Goal: Task Accomplishment & Management: Manage account settings

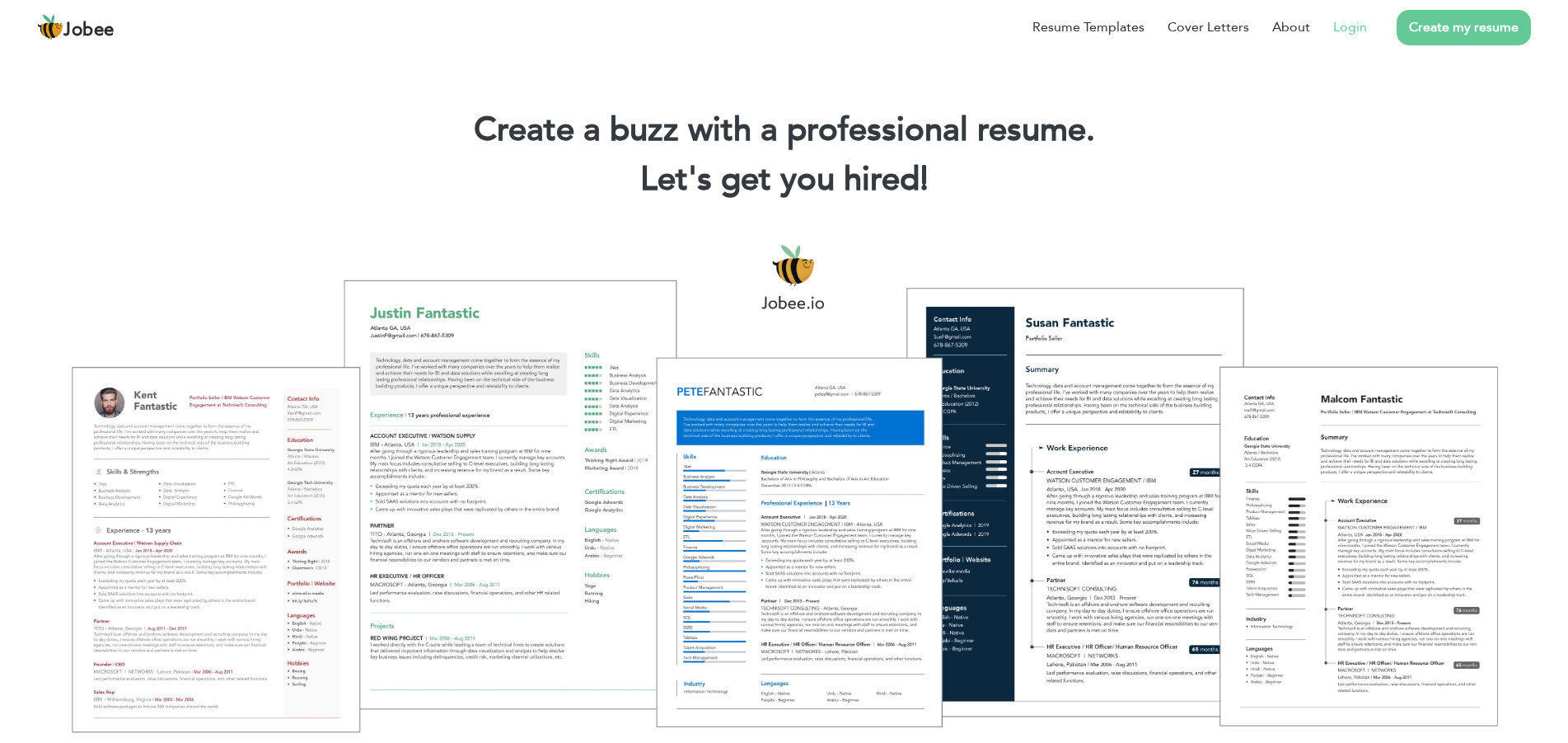
click at [1346, 29] on link "Login" at bounding box center [1350, 27] width 34 height 20
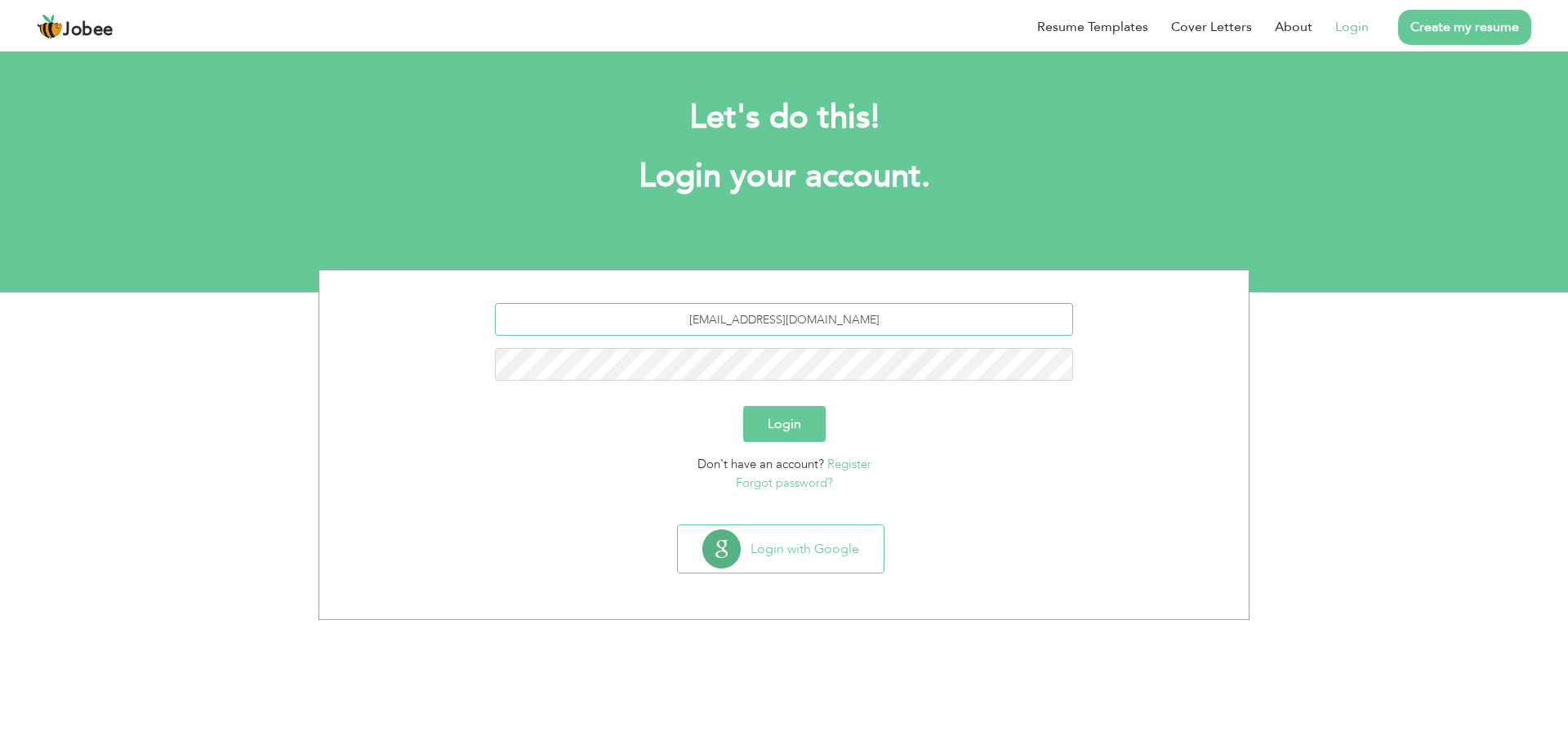
click at [1074, 335] on input "sitt2011@gmail.com" at bounding box center [784, 320] width 579 height 33
type input "sitt2011@gmail.com"
click at [815, 485] on link "Forgot password?" at bounding box center [784, 483] width 98 height 16
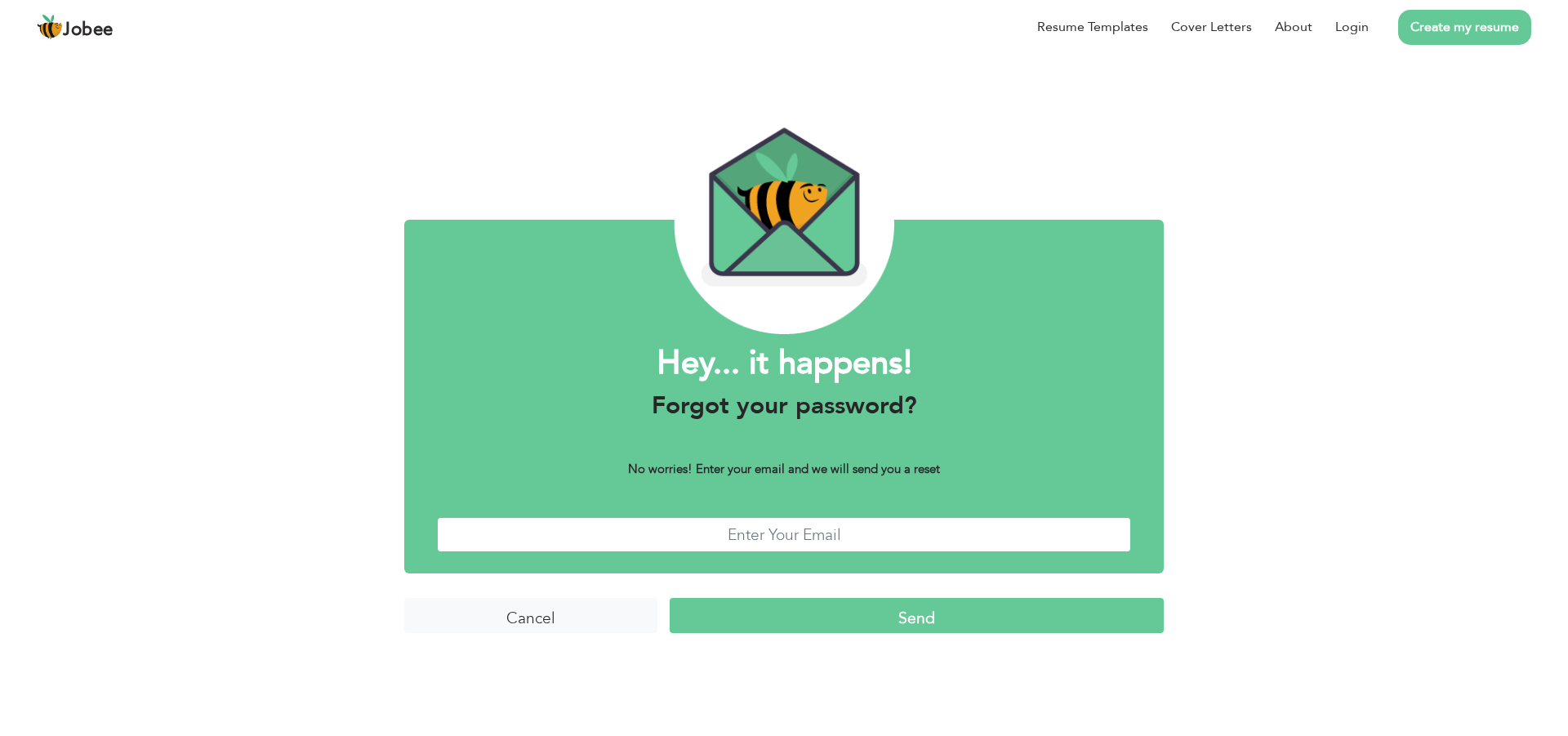
click at [815, 543] on input "text" at bounding box center [784, 534] width 694 height 35
type input "sitt2011@gmail.com"
drag, startPoint x: 1034, startPoint y: 625, endPoint x: 1019, endPoint y: 619, distance: 16.2
click at [1028, 619] on input "Send" at bounding box center [916, 615] width 494 height 35
click at [1019, 619] on input "Send" at bounding box center [916, 615] width 494 height 35
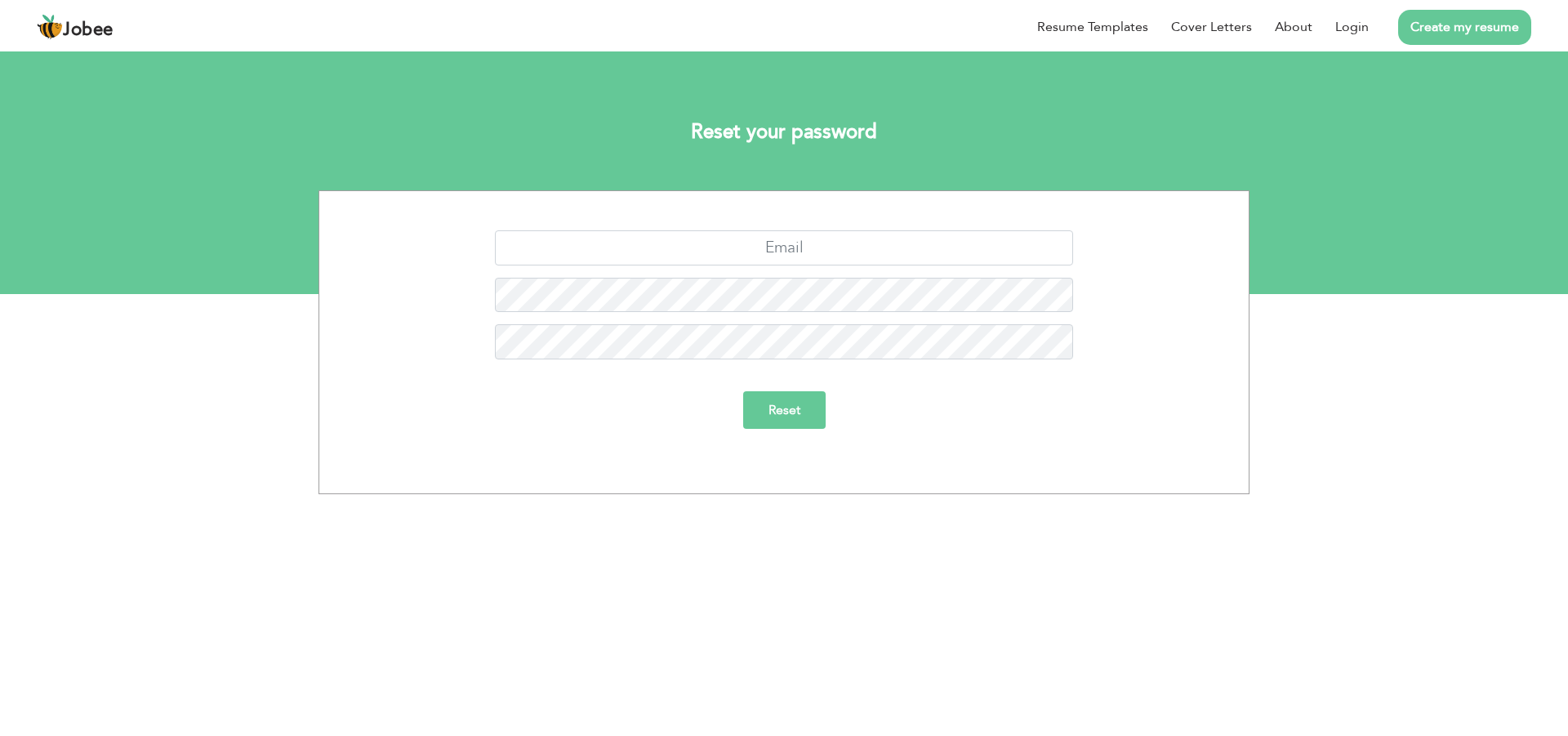
drag, startPoint x: 1153, startPoint y: 436, endPoint x: 1059, endPoint y: 380, distance: 109.4
click at [1148, 435] on div "Reset" at bounding box center [784, 416] width 905 height 50
click at [844, 254] on input "text" at bounding box center [784, 248] width 579 height 35
type input "sitt2011@gmail.com"
click at [798, 419] on input "Reset" at bounding box center [784, 410] width 83 height 38
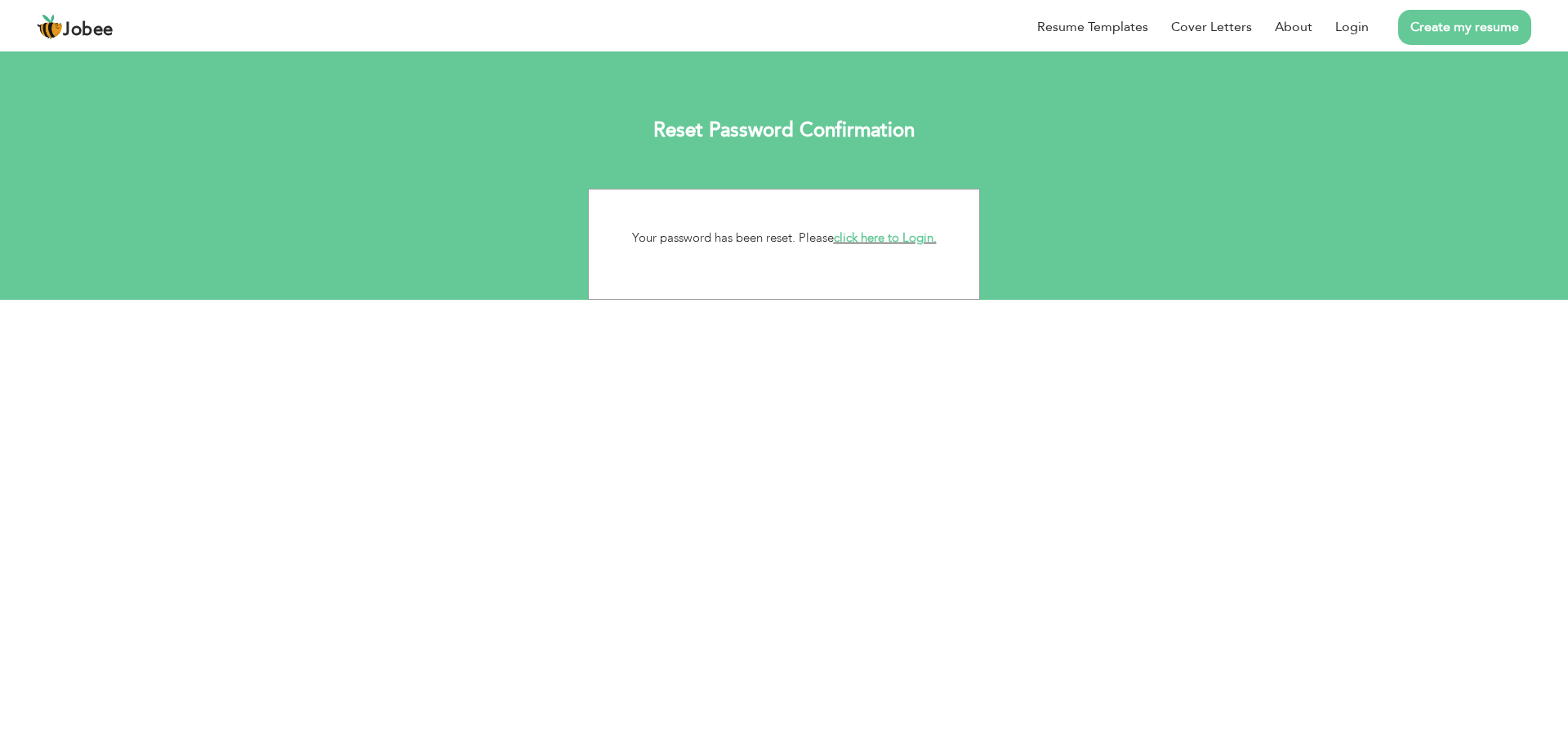
click at [887, 240] on link "click here to Login." at bounding box center [885, 238] width 103 height 16
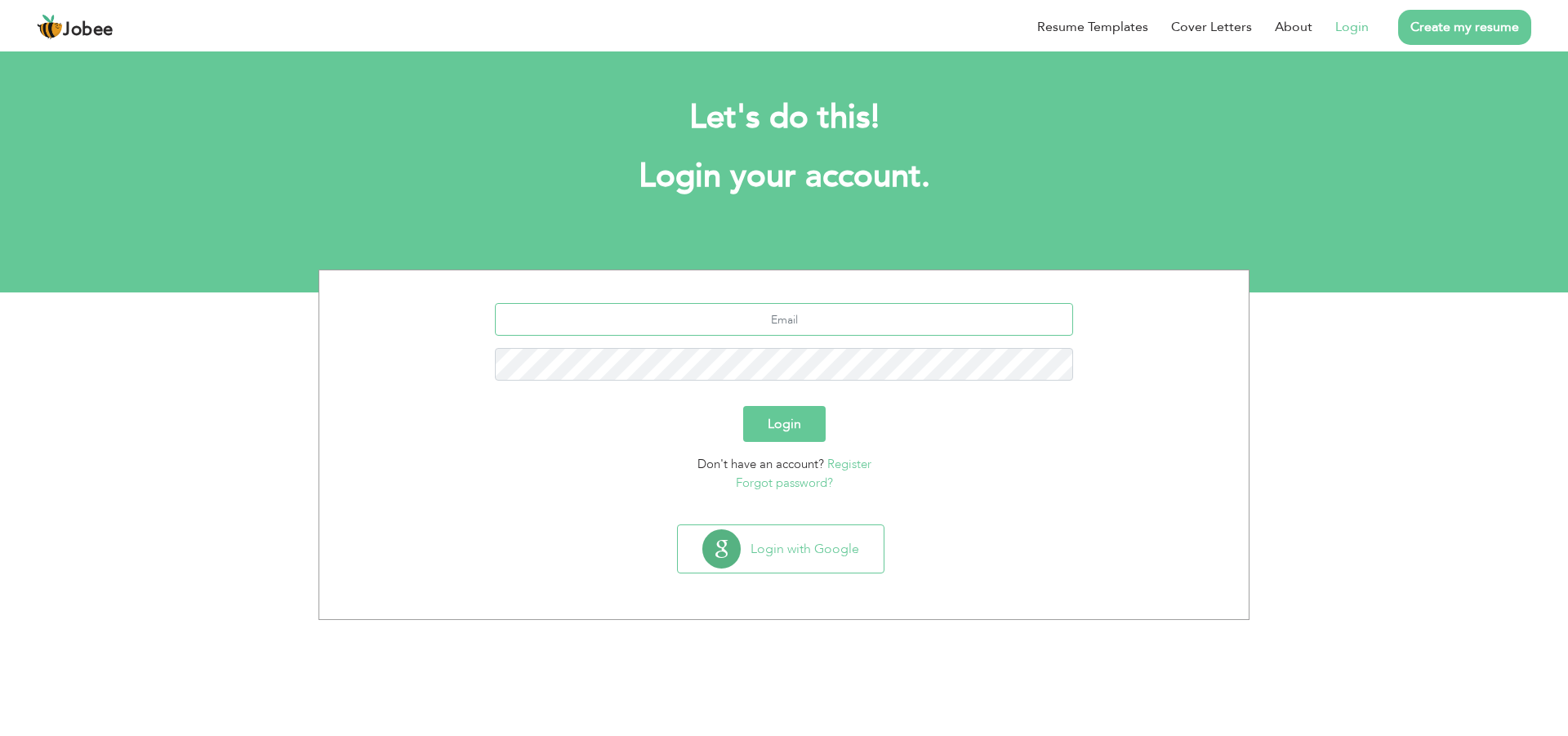
click at [831, 329] on input "text" at bounding box center [784, 320] width 579 height 33
click at [899, 322] on input "amjadalam@hotmail.com" at bounding box center [784, 320] width 579 height 33
click at [899, 320] on input "amjadalam@hotmail.com" at bounding box center [784, 320] width 579 height 33
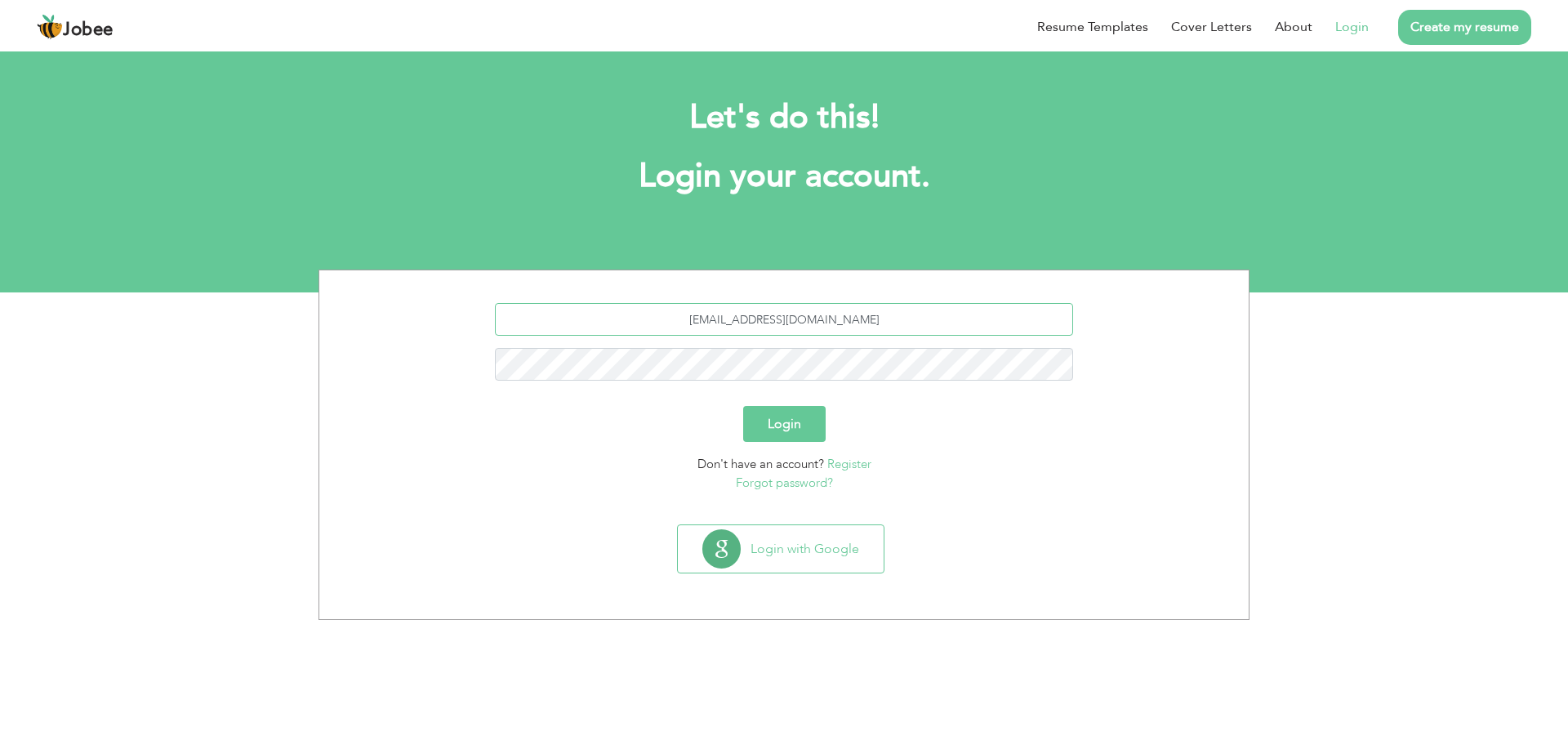
click at [899, 320] on input "amjadalam@hotmail.com" at bounding box center [784, 320] width 579 height 33
type input "a"
click at [893, 324] on input "text" at bounding box center [784, 320] width 579 height 33
type input "sitt2011@gmail.com"
click at [796, 433] on button "Login" at bounding box center [784, 424] width 83 height 36
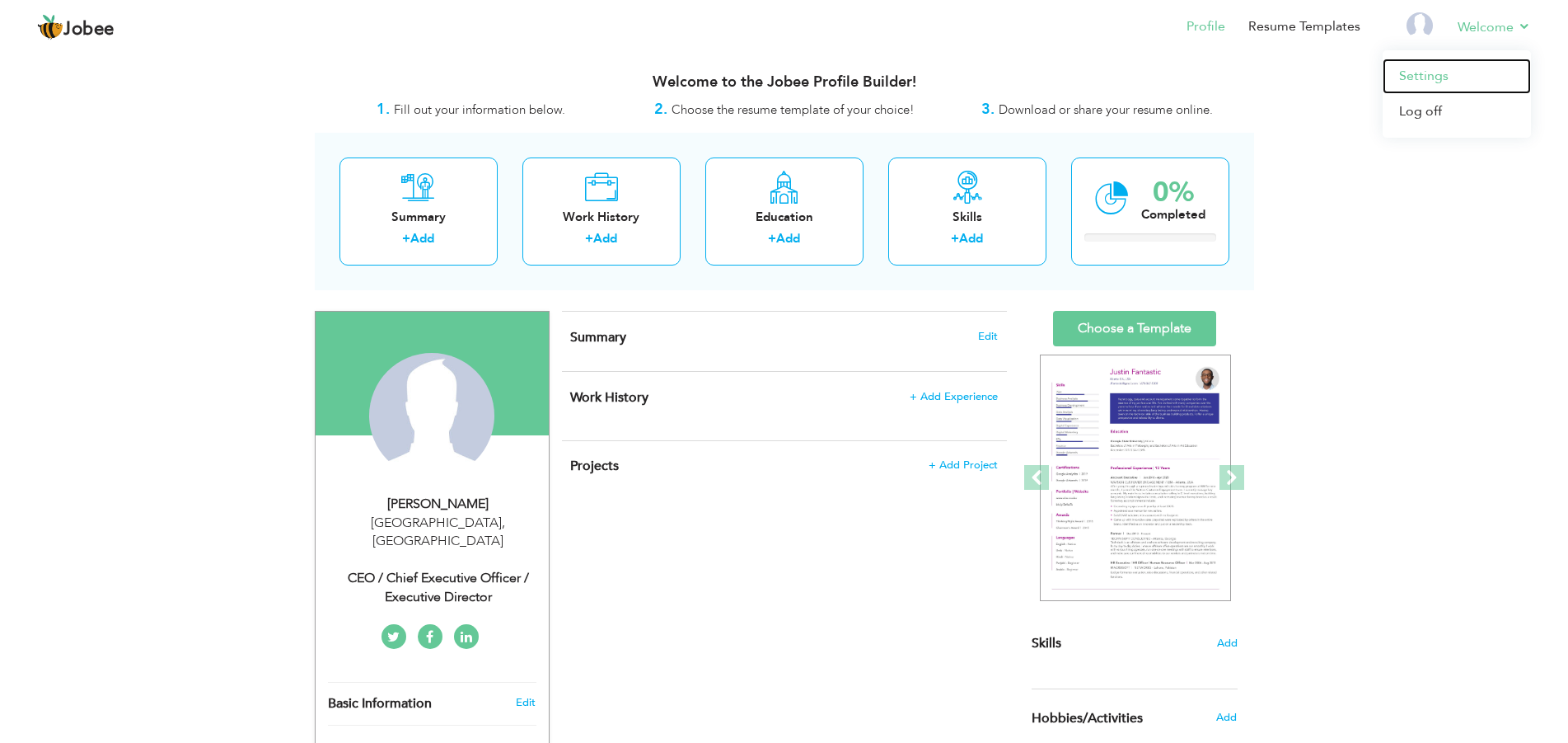
click at [1408, 78] on link "Settings" at bounding box center [1456, 76] width 148 height 36
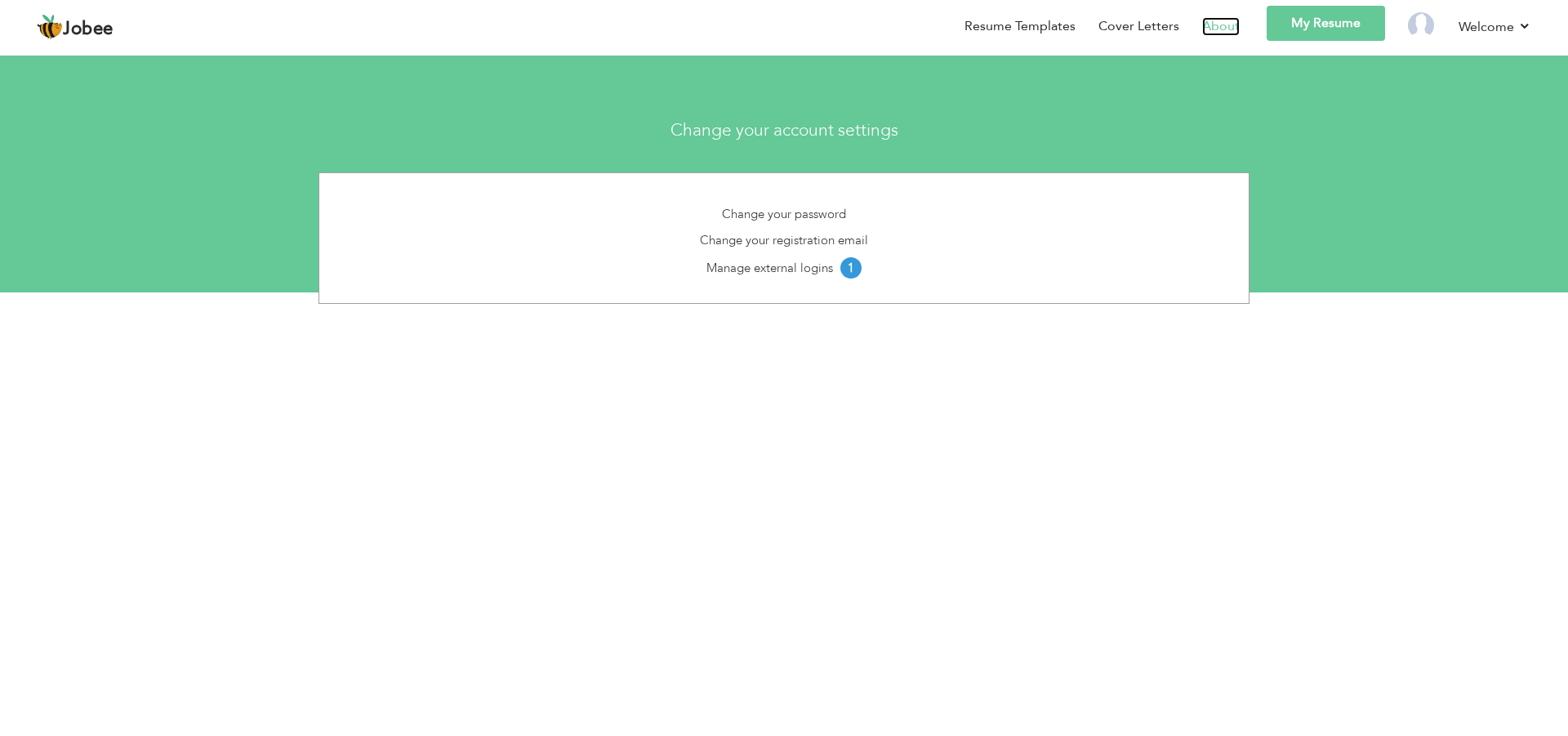
click at [1228, 24] on link "About" at bounding box center [1220, 26] width 38 height 19
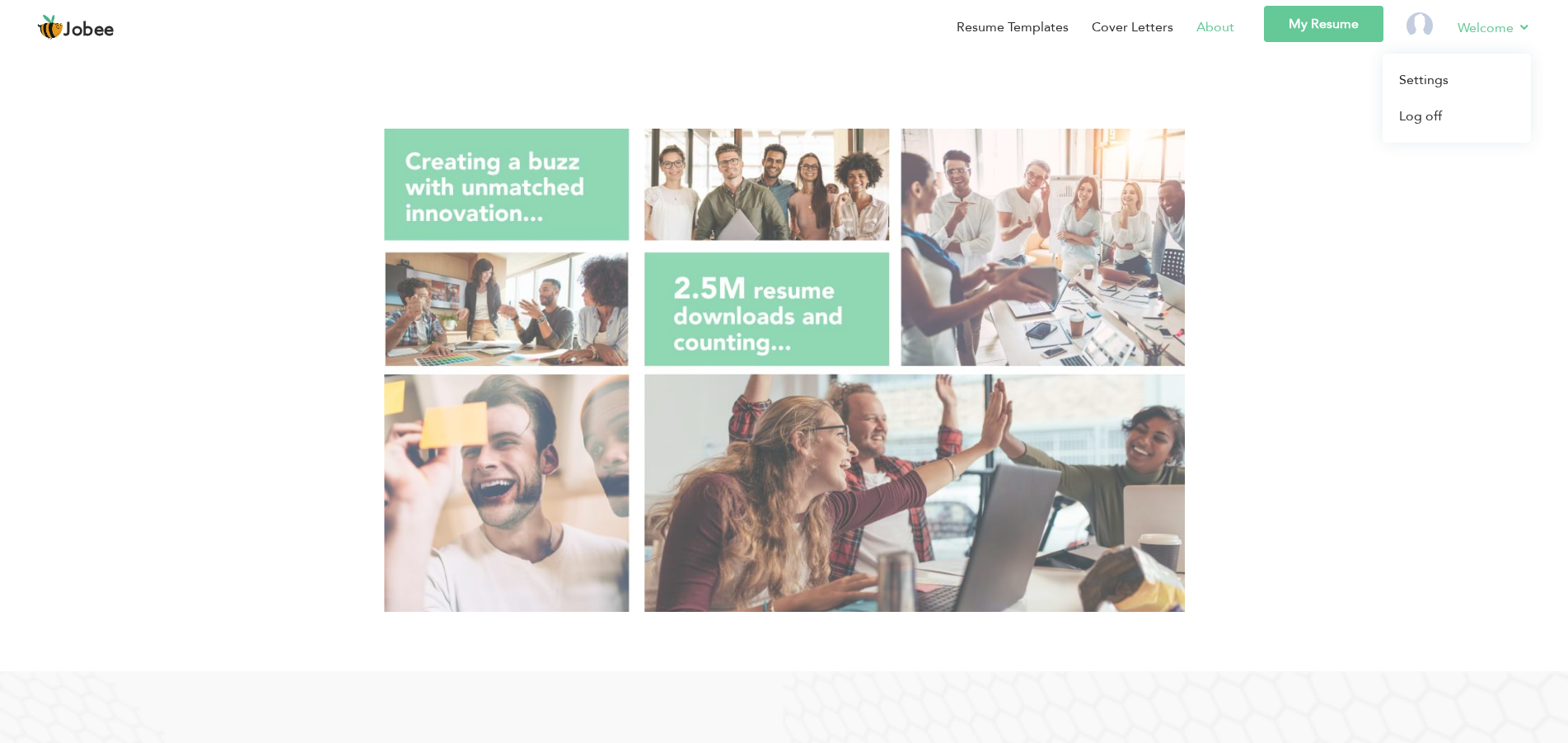
click at [1503, 33] on link "Welcome" at bounding box center [1494, 27] width 74 height 21
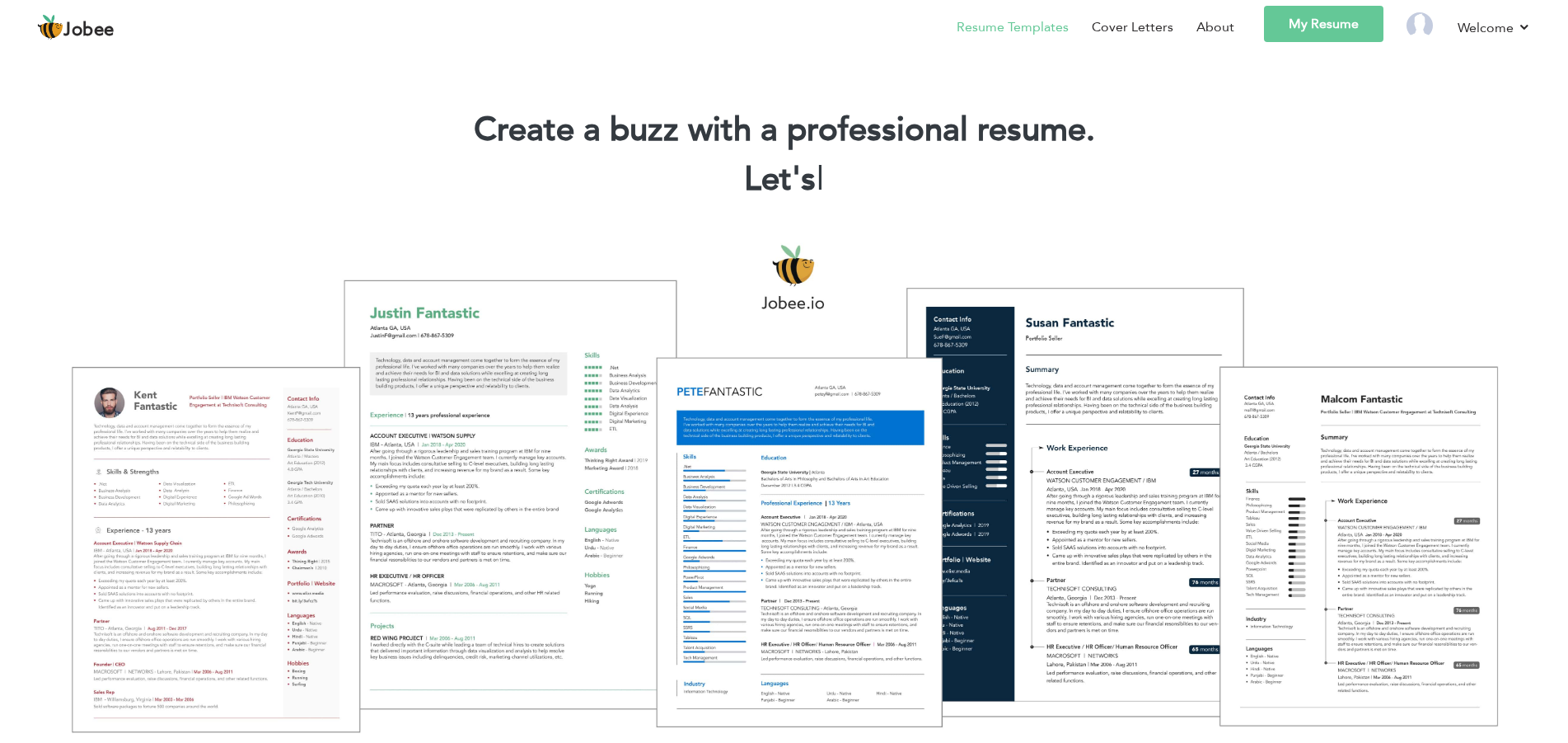
click at [1047, 32] on link "Resume Templates" at bounding box center [1012, 27] width 112 height 20
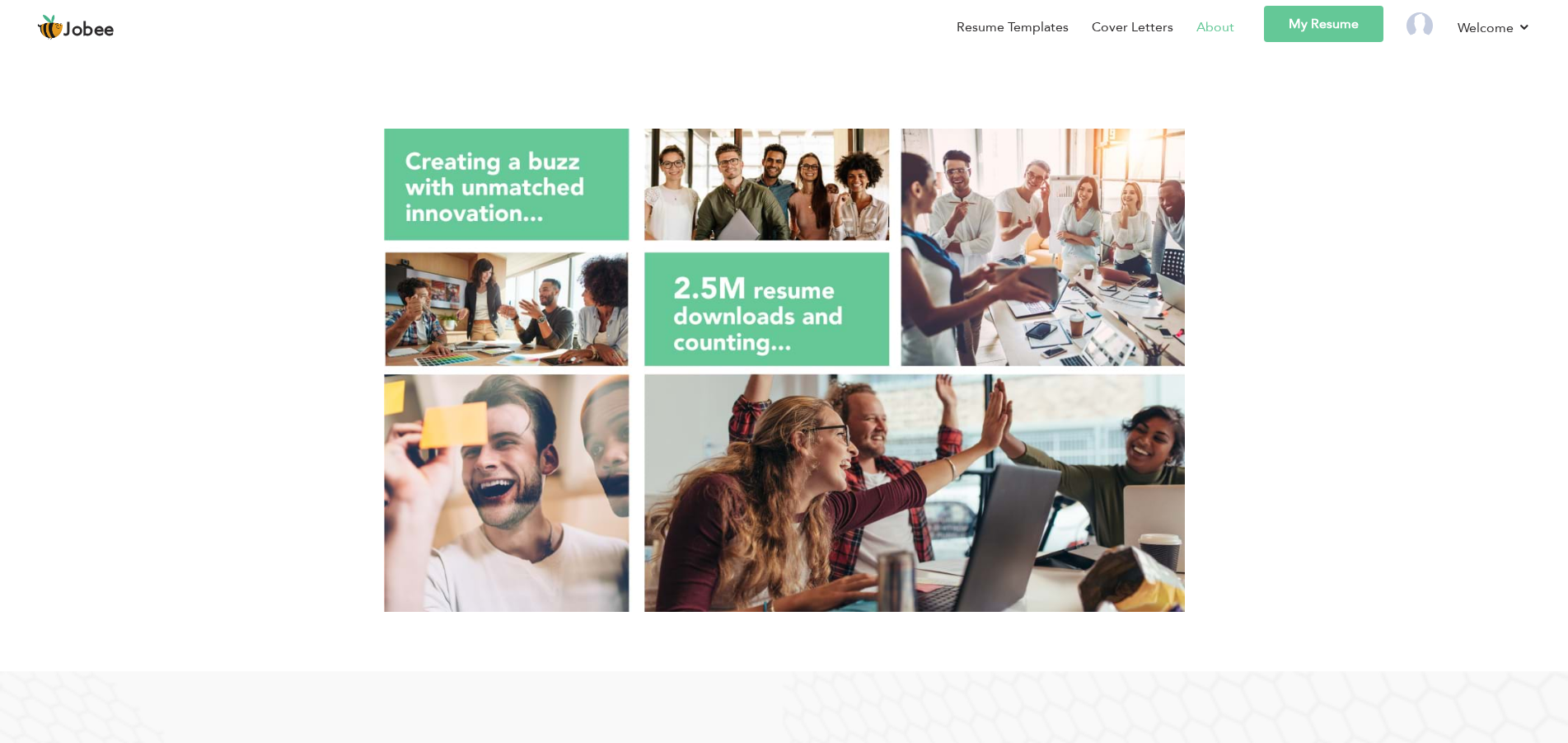
click at [1340, 24] on link "My Resume" at bounding box center [1323, 24] width 119 height 36
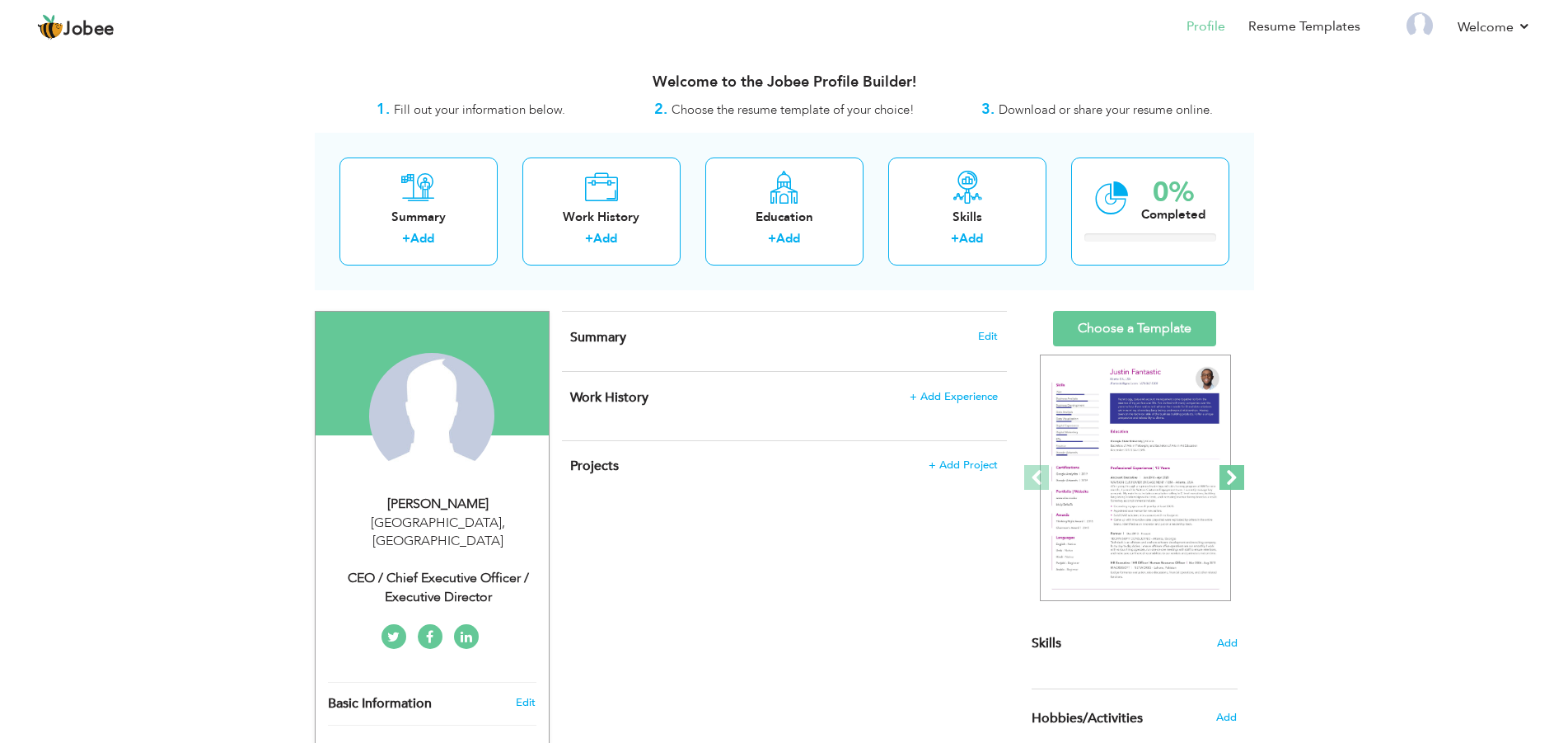
click at [1241, 481] on span at bounding box center [1231, 477] width 25 height 25
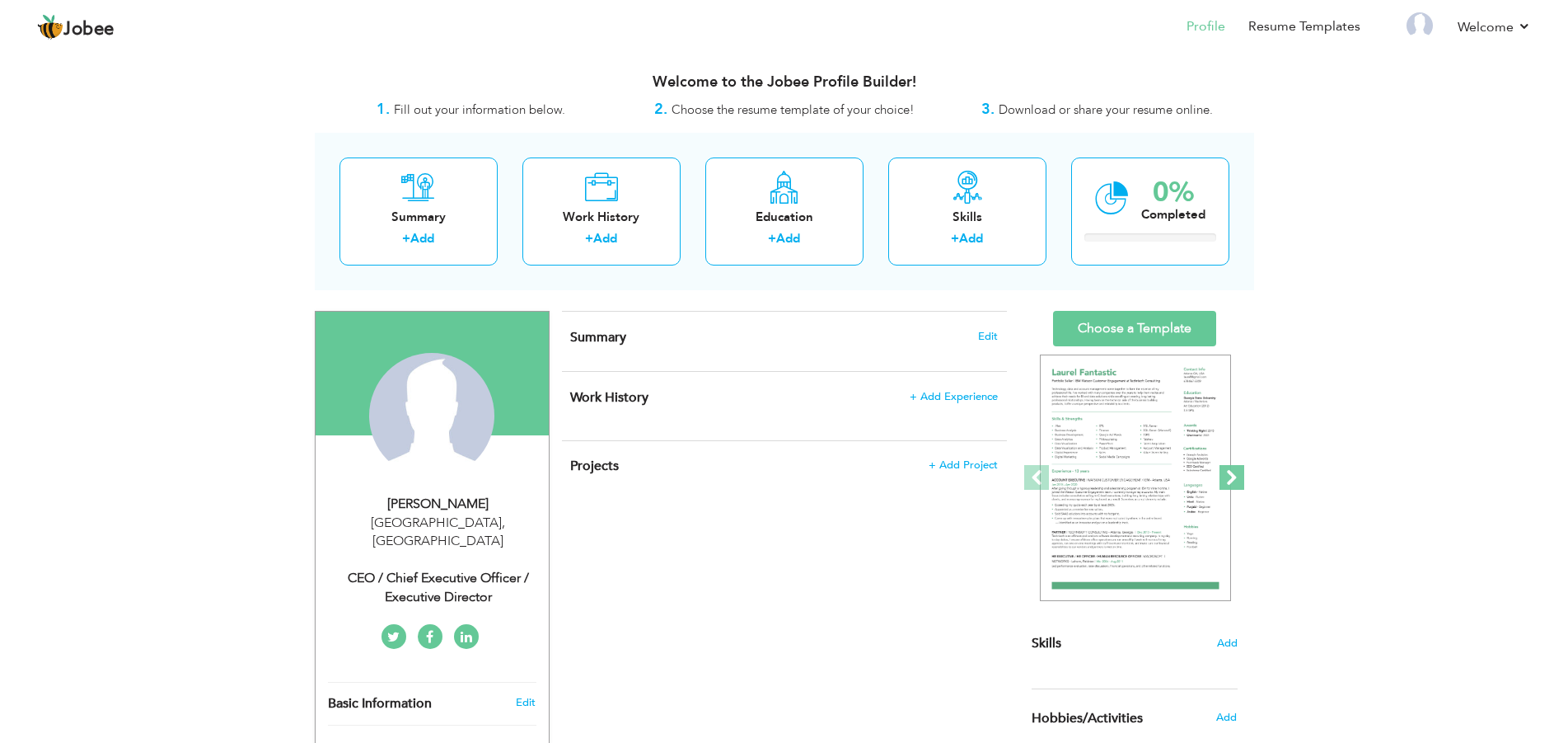
click at [1241, 481] on span at bounding box center [1231, 477] width 25 height 25
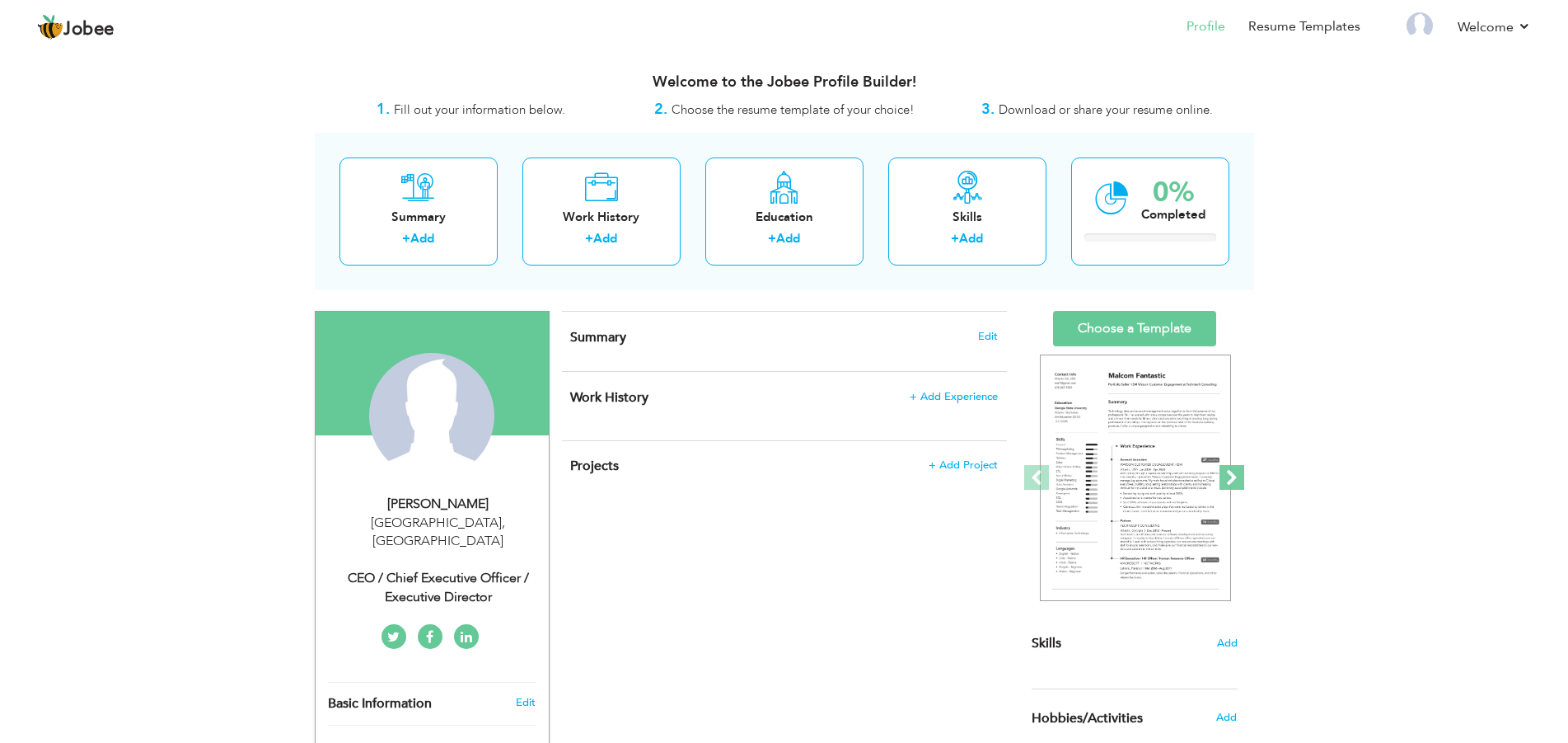
click at [1241, 481] on span at bounding box center [1231, 477] width 25 height 25
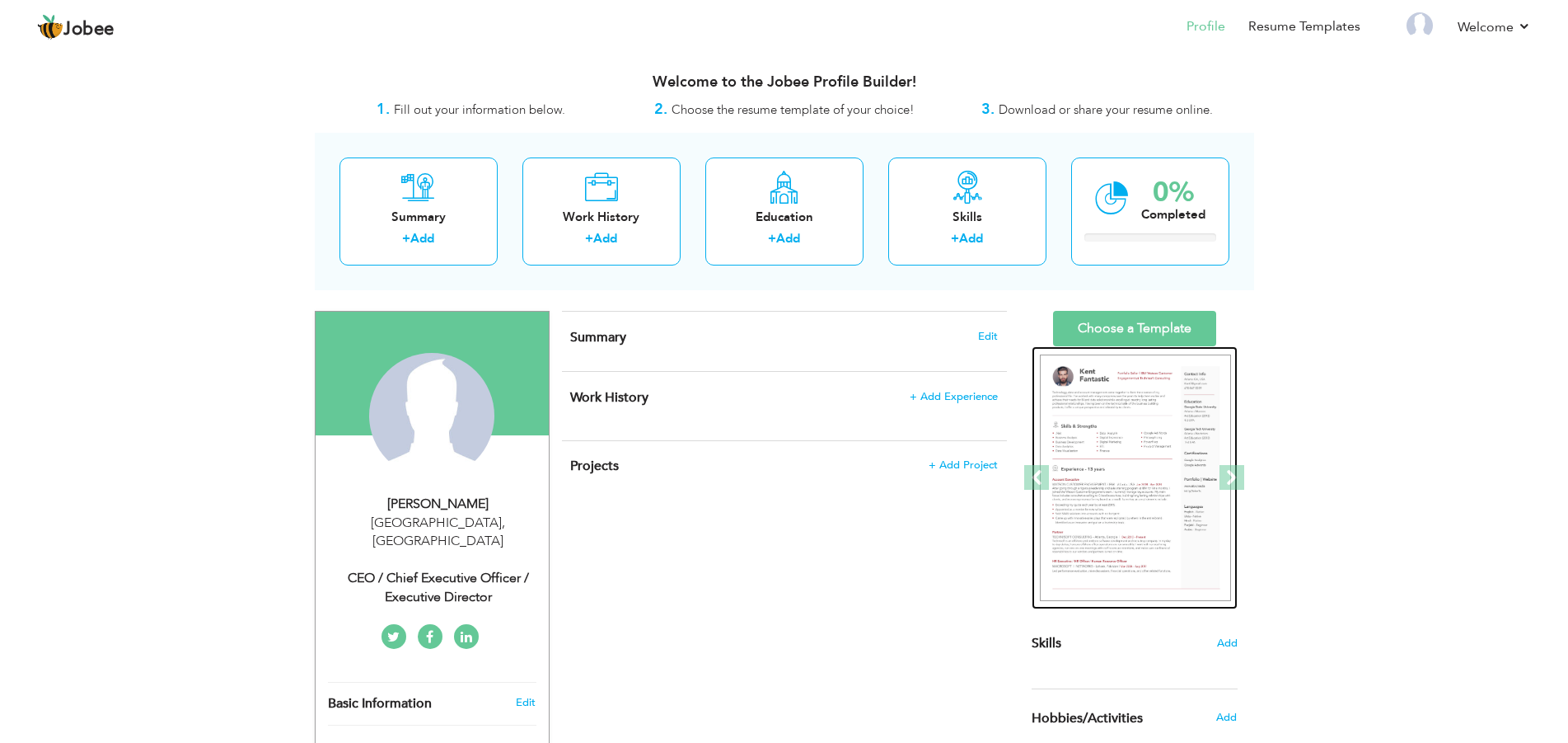
click at [1150, 474] on img at bounding box center [1135, 477] width 191 height 247
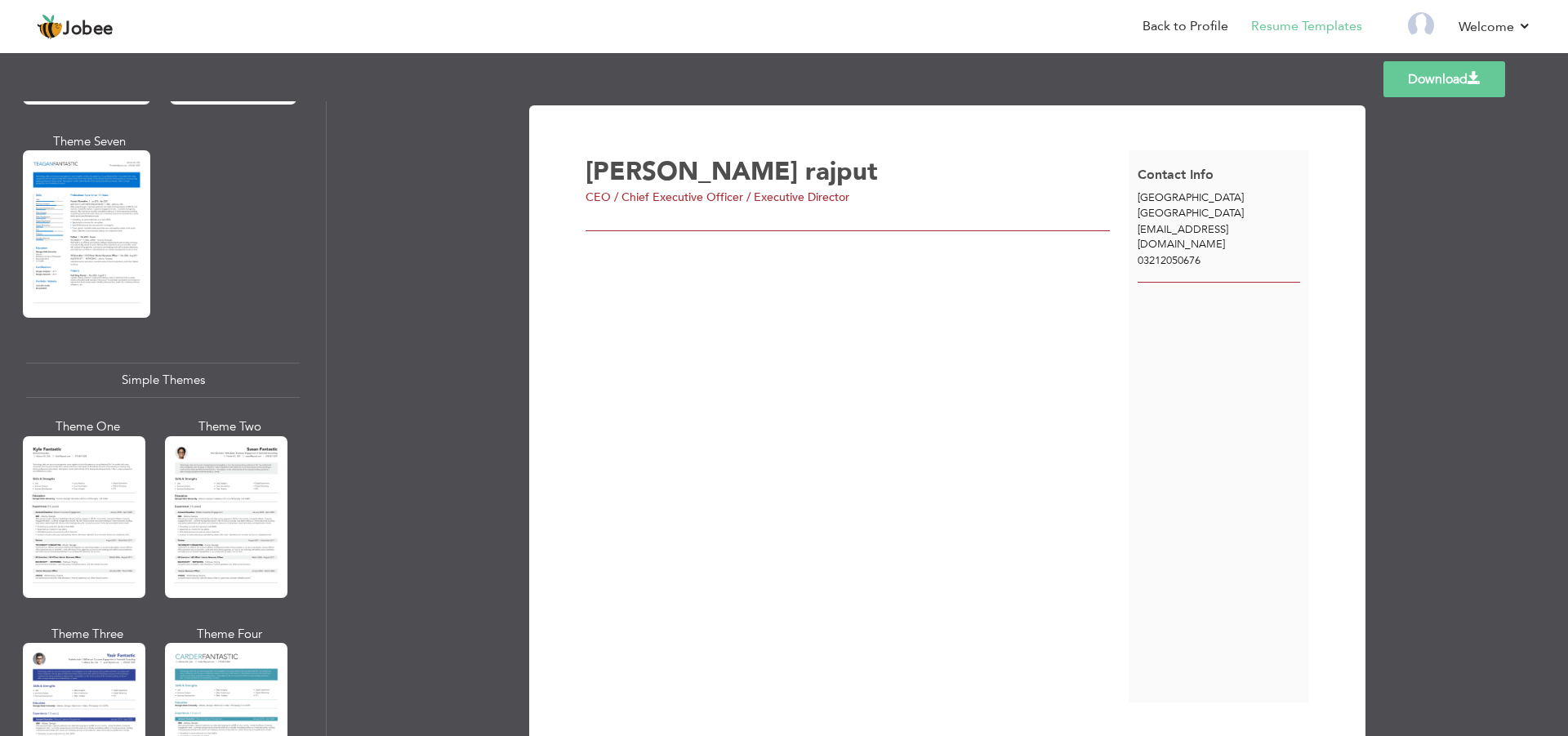
scroll to position [2538, 0]
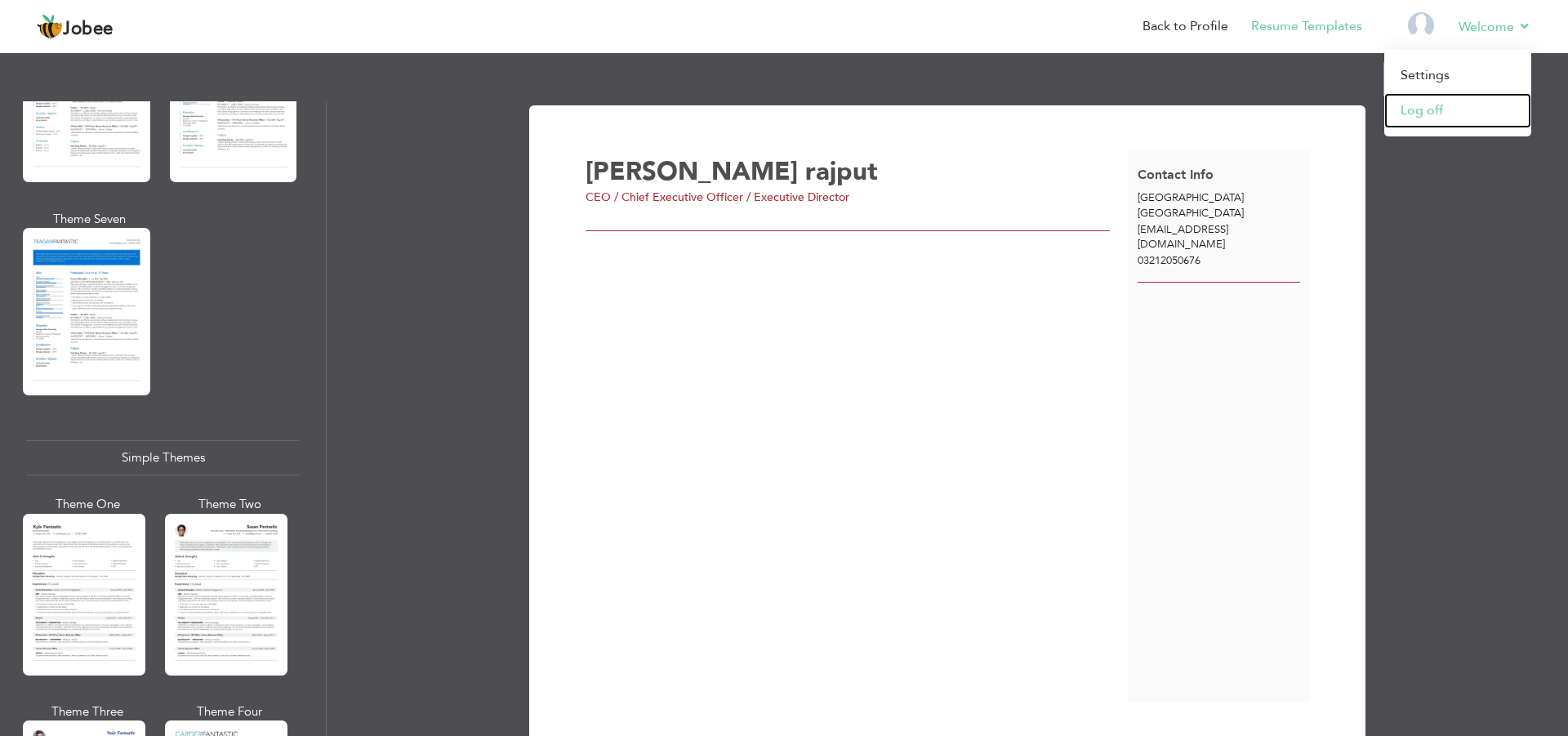
click at [1414, 113] on link "Log off" at bounding box center [1457, 111] width 147 height 35
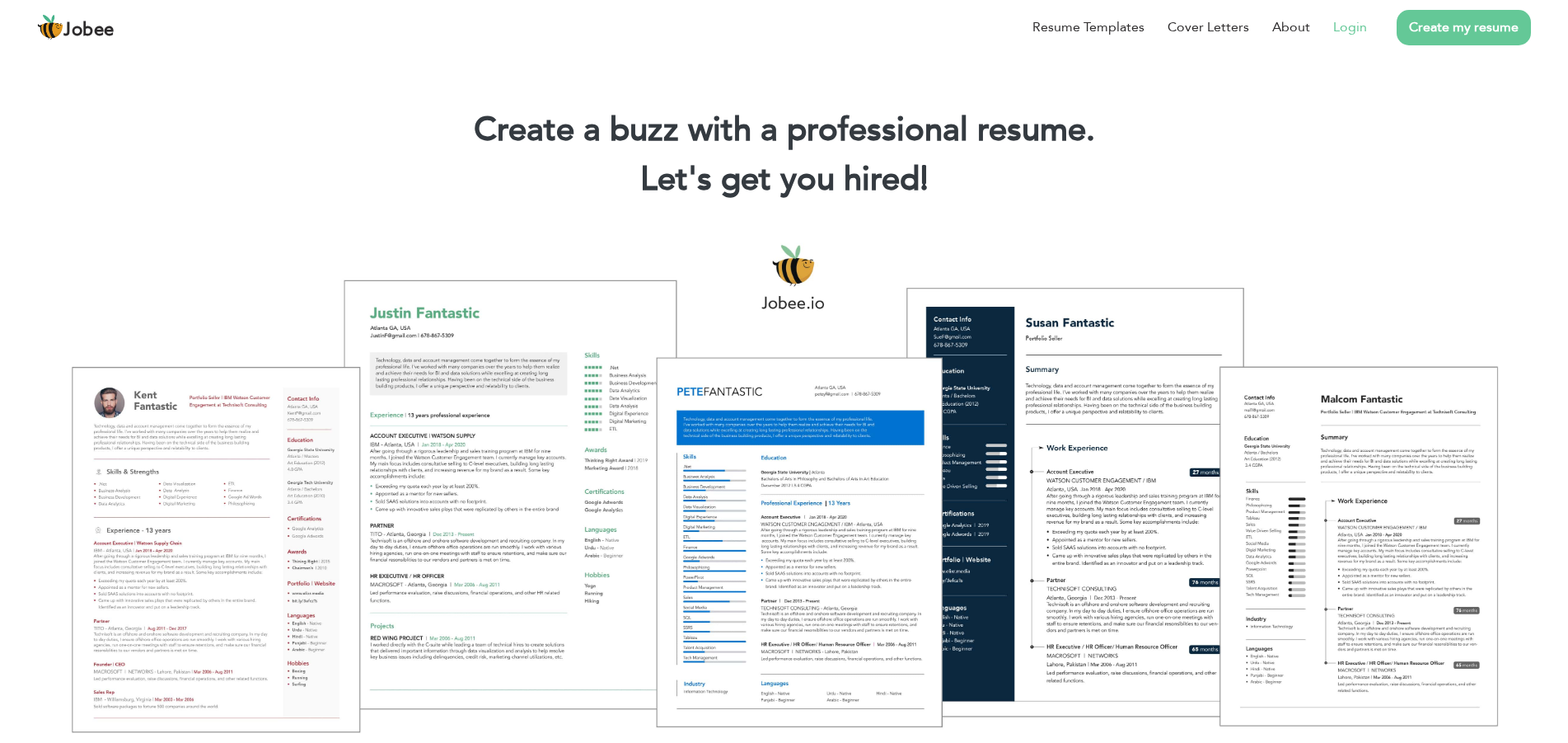
click at [1327, 32] on li "Login" at bounding box center [1338, 27] width 57 height 43
click at [1348, 32] on link "Login" at bounding box center [1350, 27] width 34 height 20
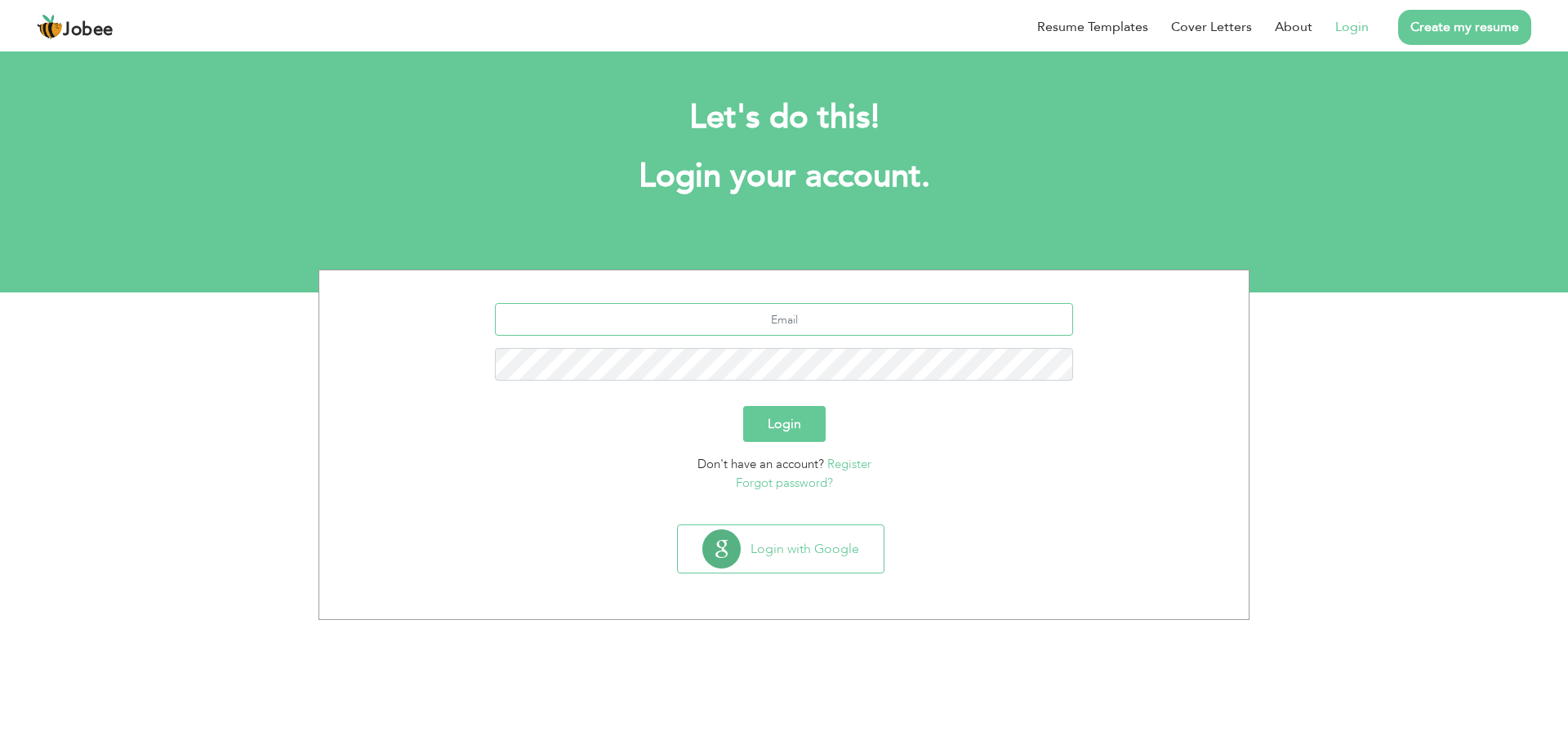
click at [807, 321] on input "text" at bounding box center [784, 320] width 579 height 33
type input "[EMAIL_ADDRESS][DOMAIN_NAME]"
click at [806, 430] on button "Login" at bounding box center [784, 424] width 83 height 36
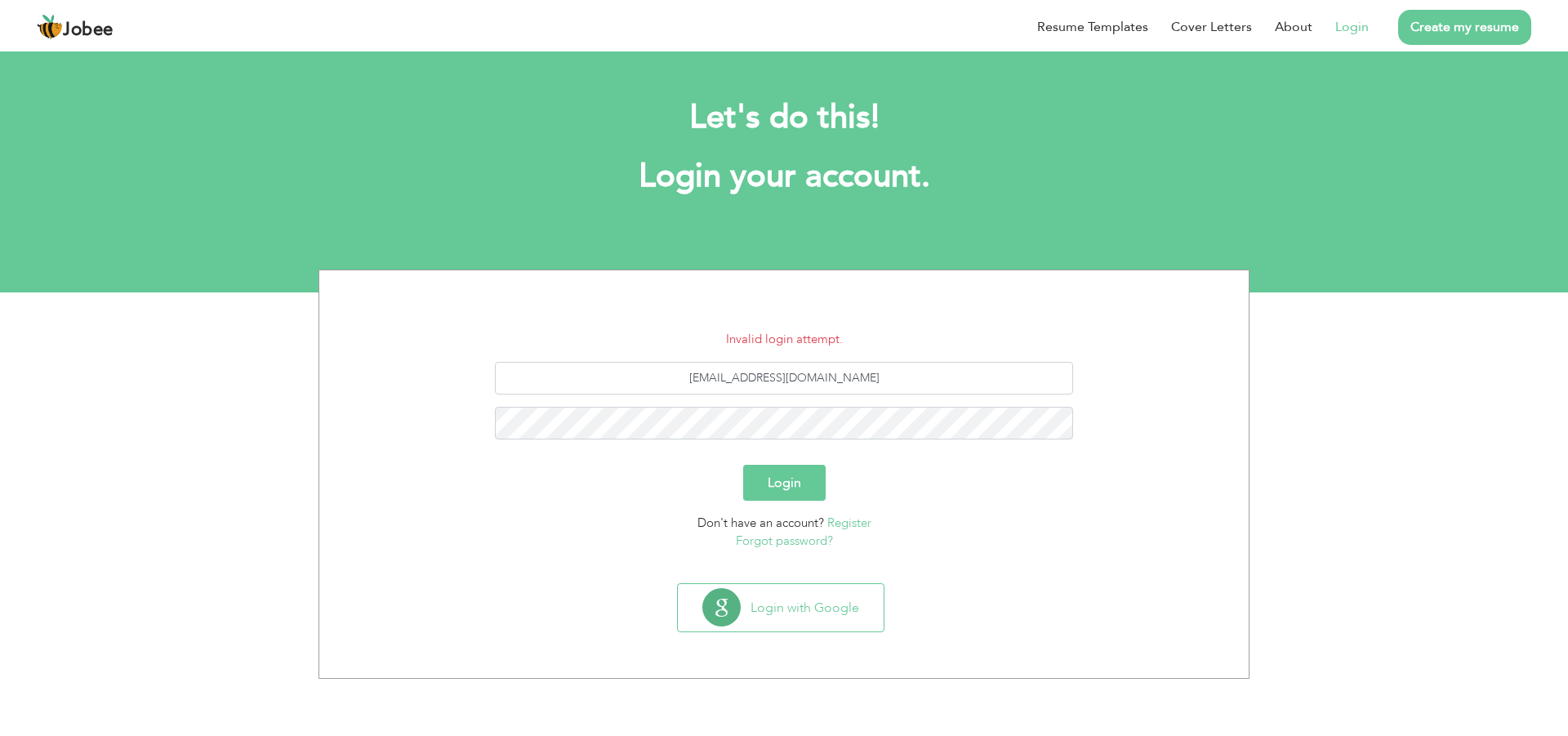
click at [808, 545] on link "Forgot password?" at bounding box center [784, 541] width 98 height 16
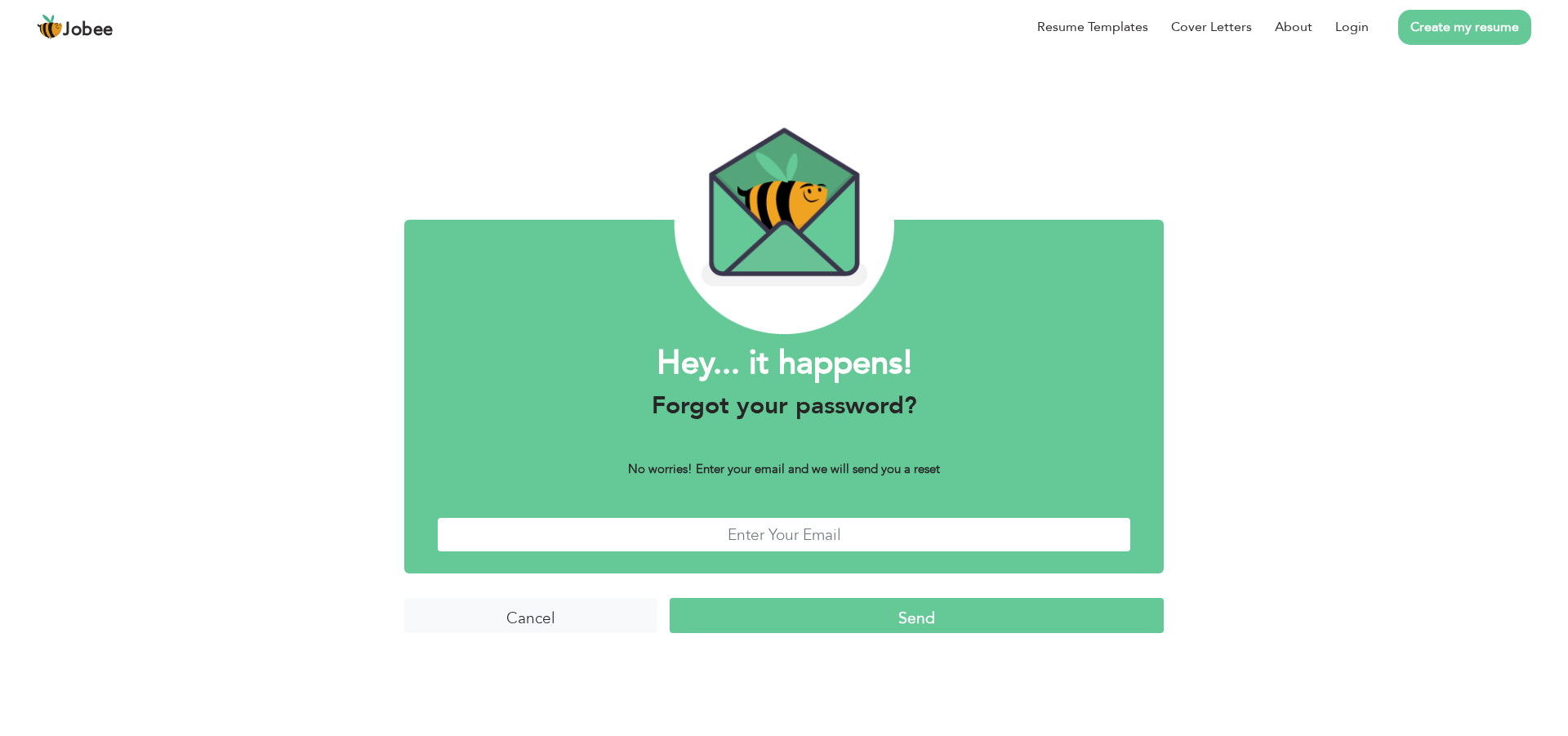
click at [814, 540] on input "text" at bounding box center [784, 534] width 694 height 35
type input "[EMAIL_ADDRESS][DOMAIN_NAME]"
click at [813, 617] on input "Send" at bounding box center [916, 615] width 494 height 35
